Goal: Task Accomplishment & Management: Use online tool/utility

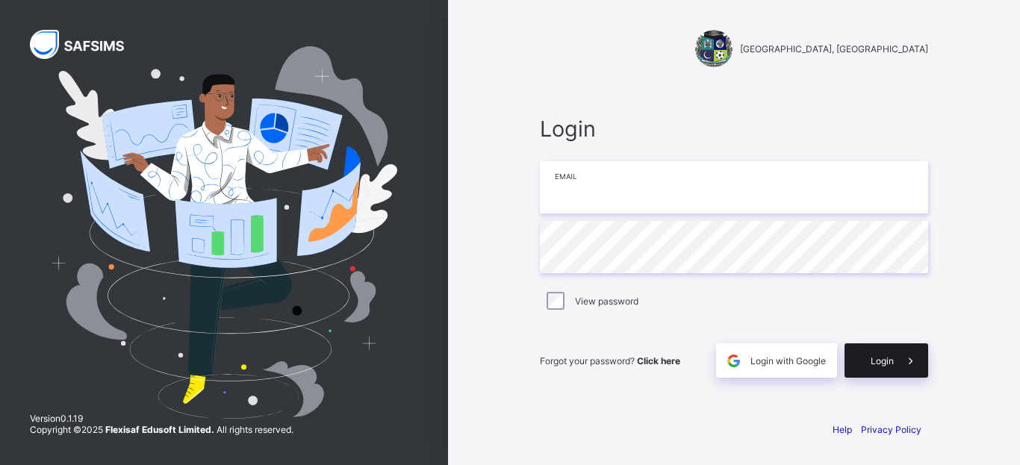
type input "**********"
click at [880, 357] on span "Login" at bounding box center [881, 360] width 23 height 11
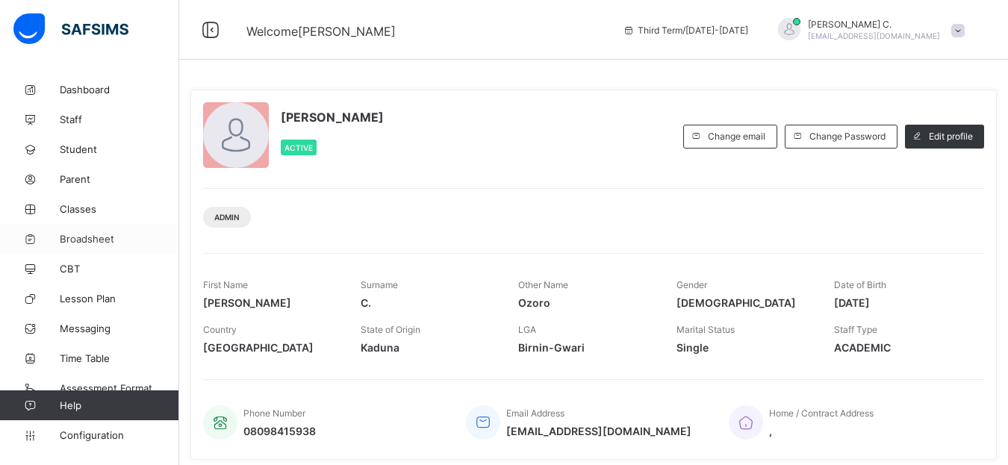
click at [69, 238] on span "Broadsheet" at bounding box center [119, 239] width 119 height 12
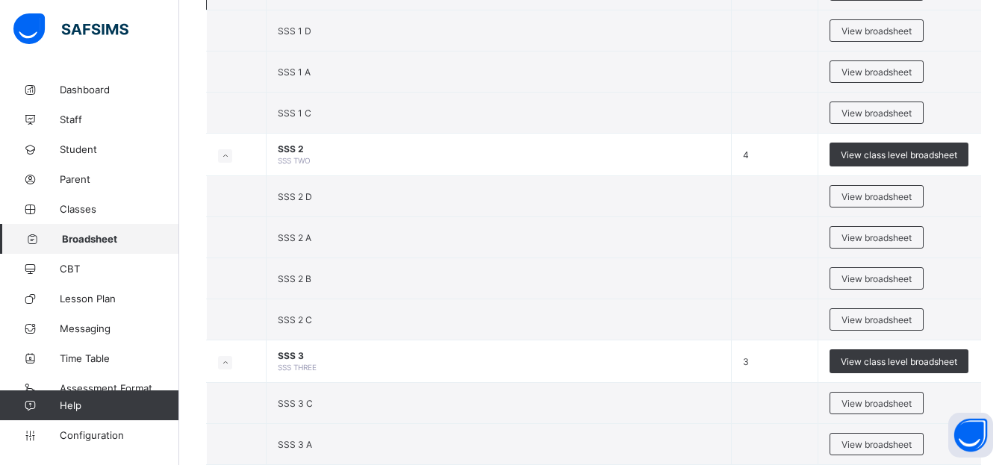
scroll to position [1941, 0]
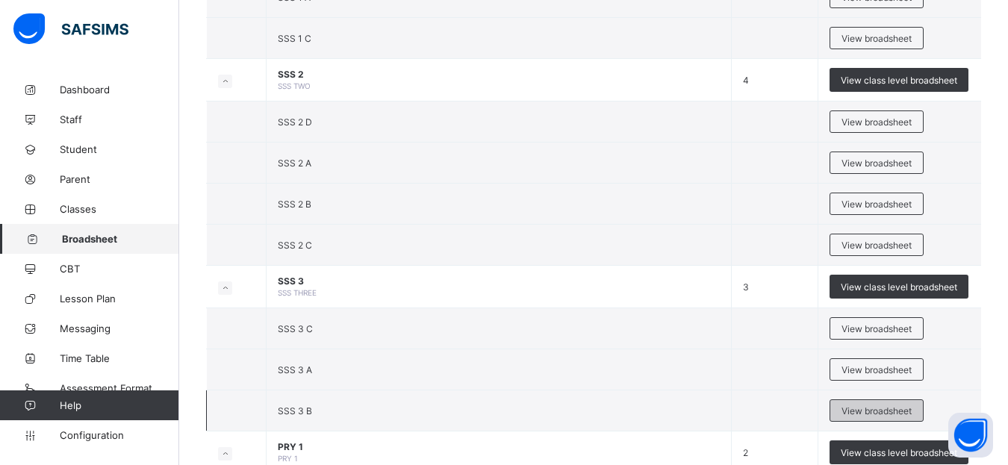
click at [876, 413] on span "View broadsheet" at bounding box center [876, 410] width 70 height 11
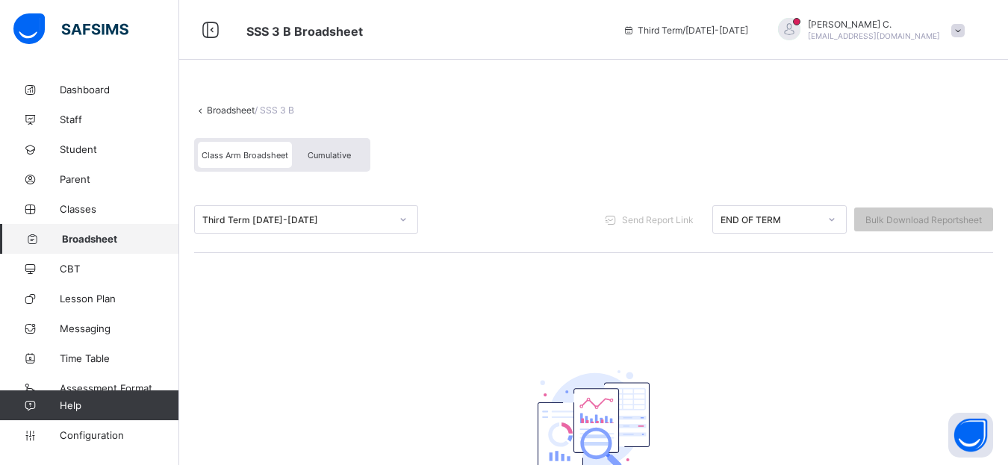
click at [402, 221] on icon at bounding box center [403, 219] width 9 height 15
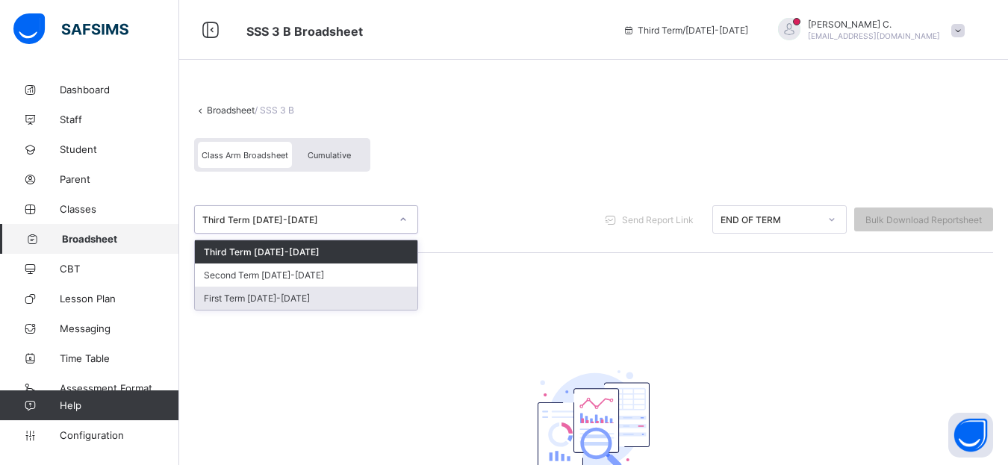
click at [327, 294] on div "First Term [DATE]-[DATE]" at bounding box center [306, 298] width 222 height 23
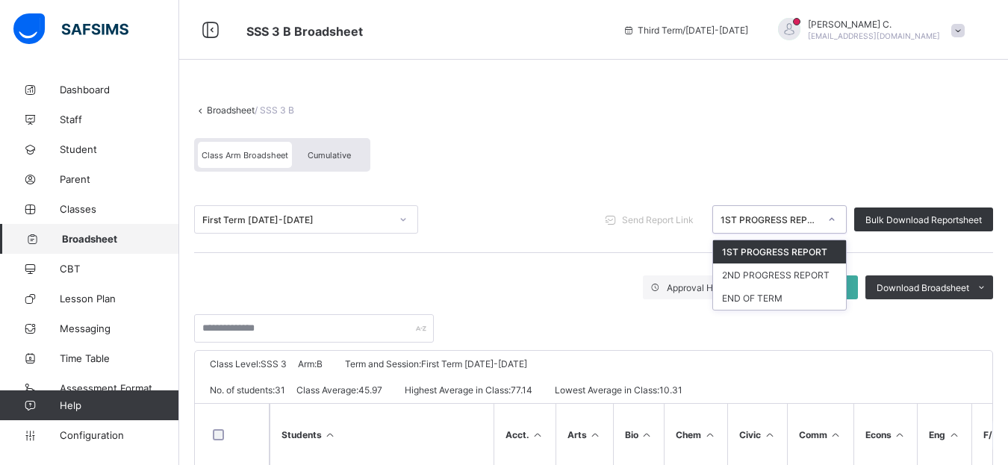
click at [844, 224] on div at bounding box center [831, 220] width 25 height 24
click at [788, 298] on div "END OF TERM" at bounding box center [779, 298] width 133 height 23
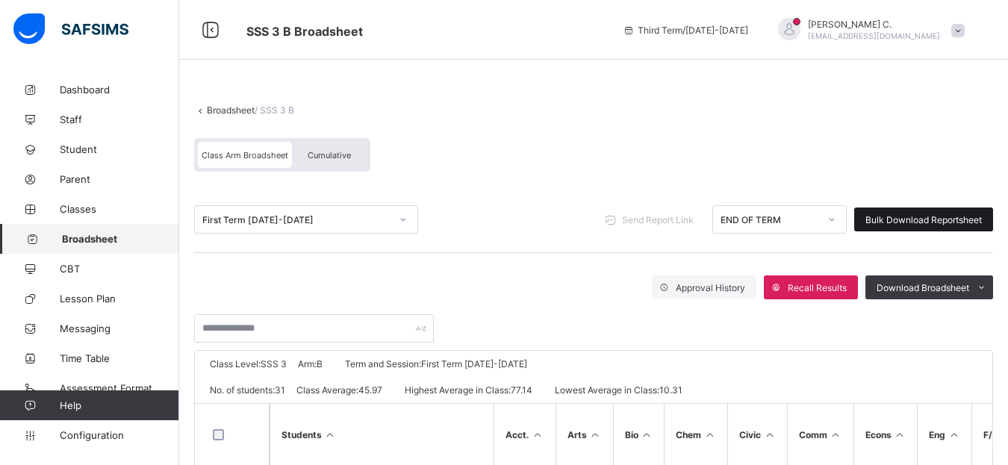
click at [905, 222] on span "Bulk Download Reportsheet" at bounding box center [923, 219] width 116 height 11
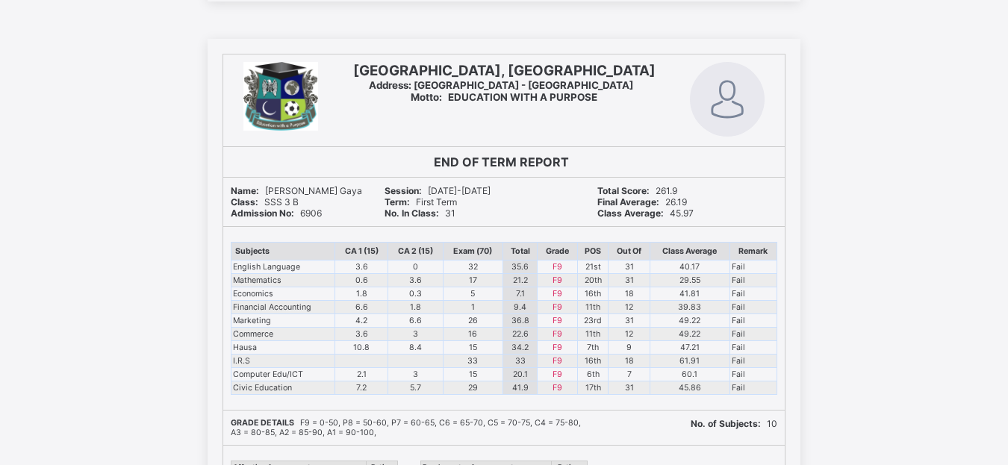
scroll to position [14857, 0]
